Goal: Download file/media

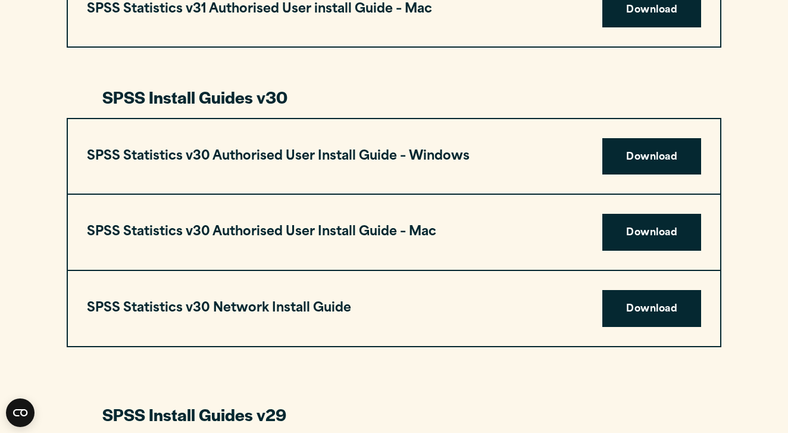
scroll to position [807, 0]
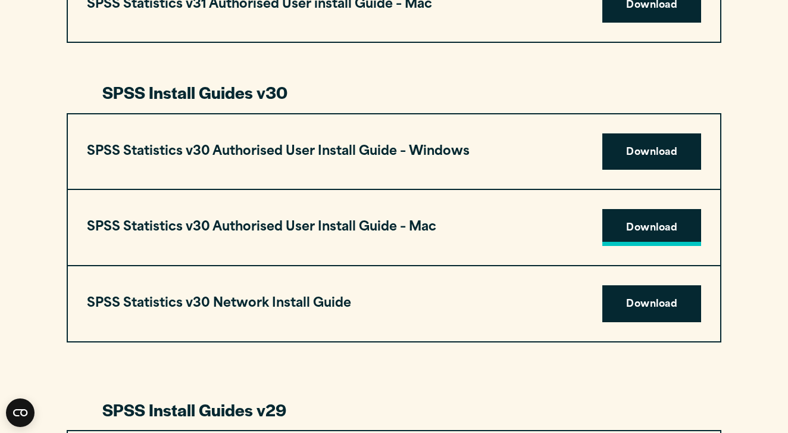
click at [646, 221] on link "Download" at bounding box center [651, 227] width 99 height 37
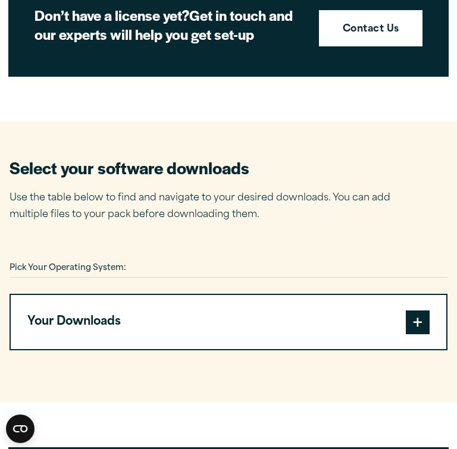
scroll to position [632, 0]
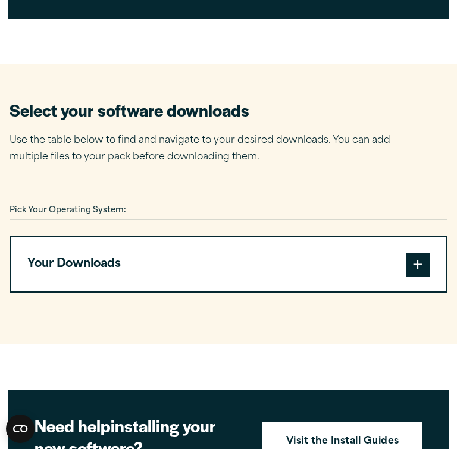
click at [242, 258] on button "Your Downloads" at bounding box center [229, 265] width 436 height 54
click at [418, 253] on span at bounding box center [418, 265] width 24 height 24
click at [419, 270] on span at bounding box center [418, 265] width 24 height 24
click at [419, 263] on span at bounding box center [418, 265] width 24 height 24
click at [224, 273] on button "Your Downloads" at bounding box center [229, 265] width 436 height 54
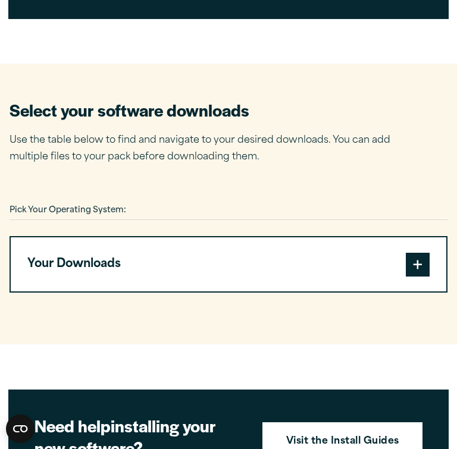
click at [52, 255] on button "Your Downloads" at bounding box center [229, 265] width 436 height 54
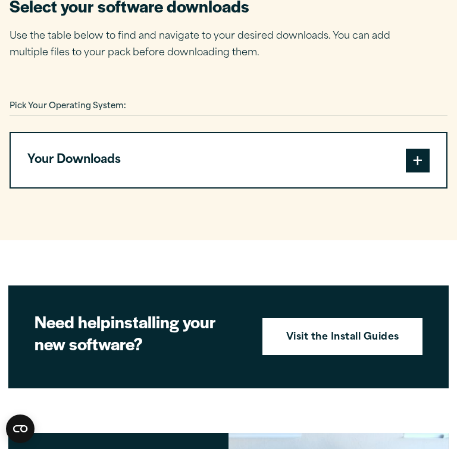
scroll to position [732, 0]
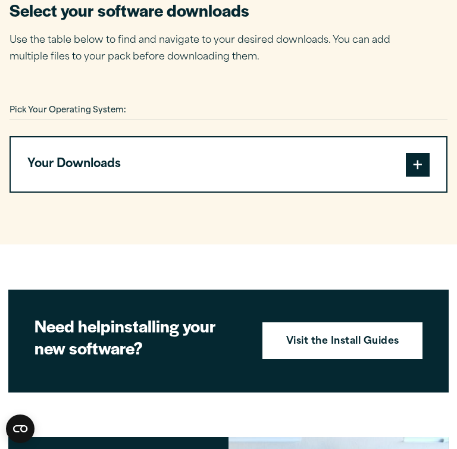
click at [115, 142] on button "Your Downloads" at bounding box center [229, 165] width 436 height 54
click at [429, 159] on span at bounding box center [418, 165] width 24 height 24
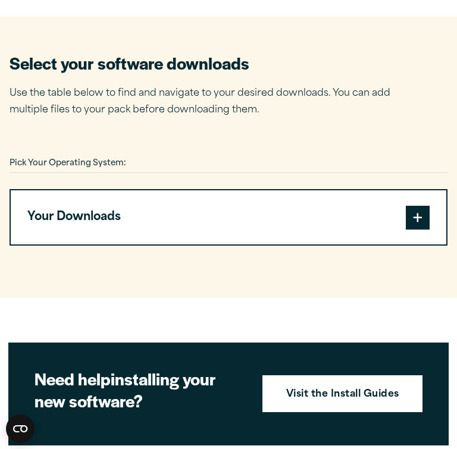
scroll to position [678, 0]
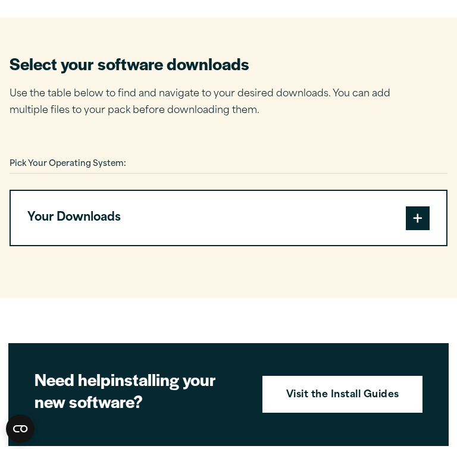
click at [170, 218] on button "Your Downloads" at bounding box center [229, 218] width 436 height 54
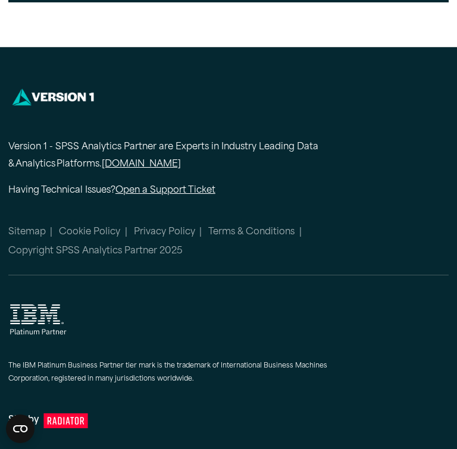
scroll to position [1750, 0]
